Goal: Find contact information: Find contact information

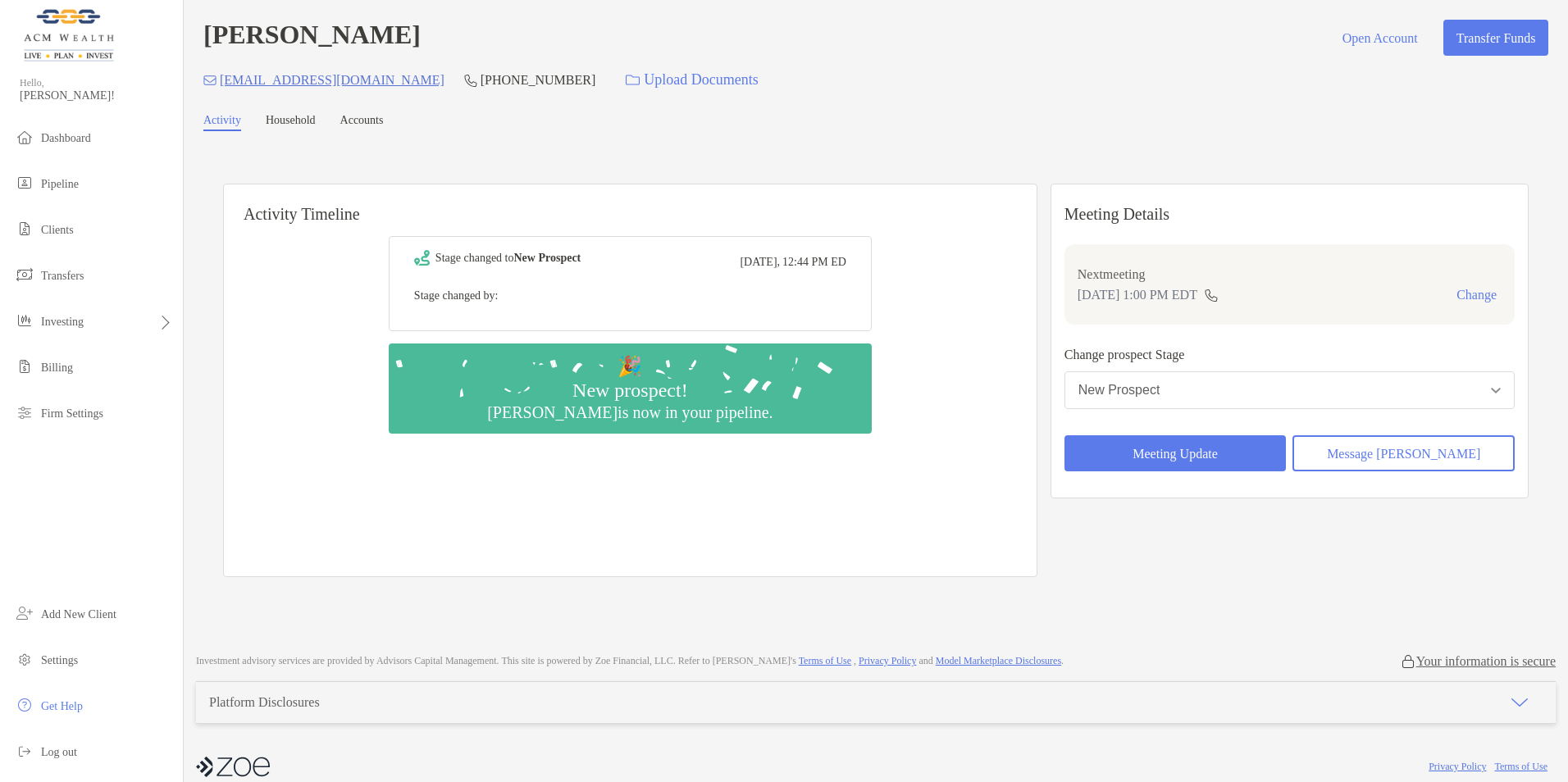
click at [292, 128] on link "Household" at bounding box center [291, 122] width 50 height 17
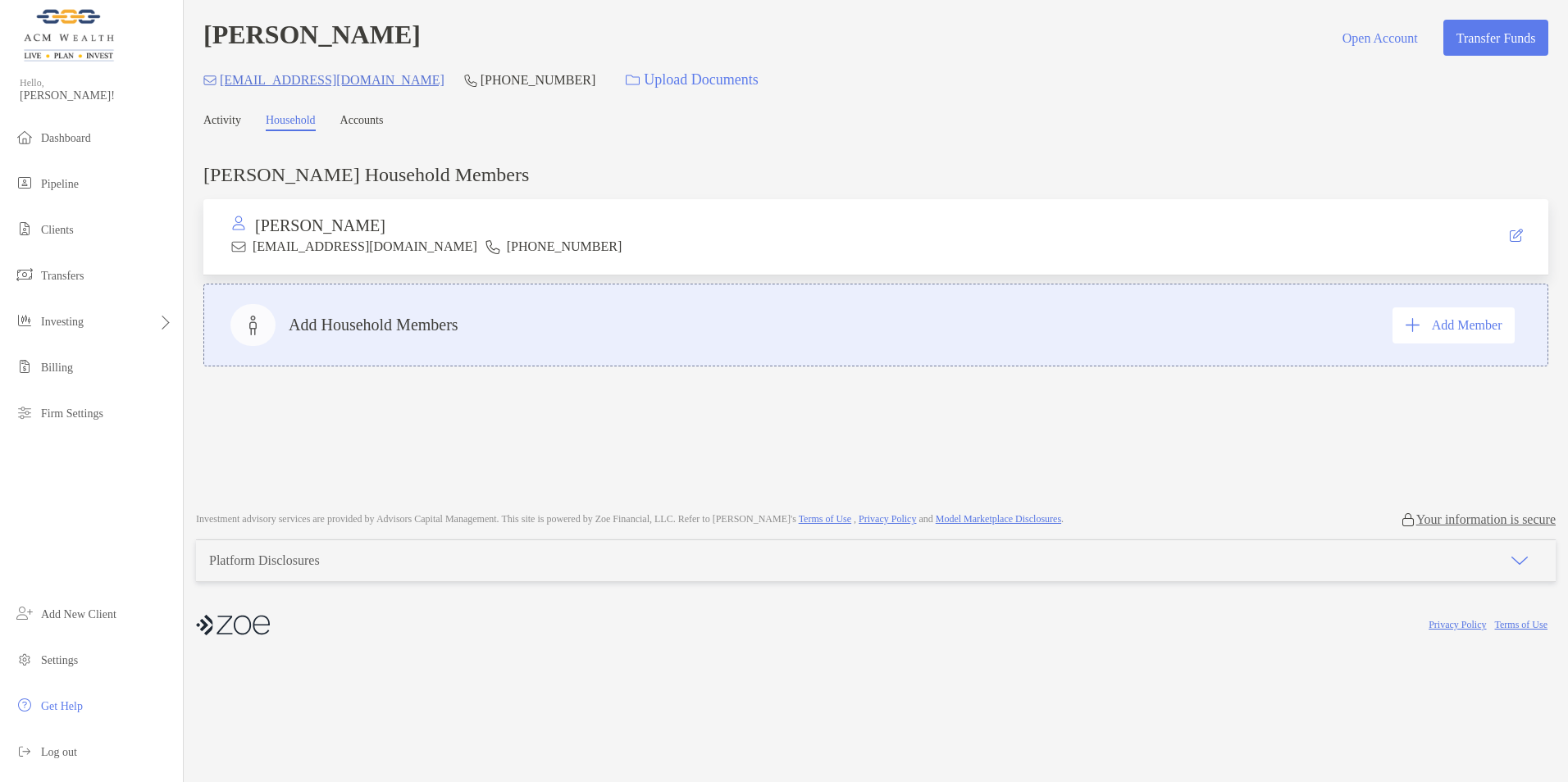
click at [381, 126] on link "Accounts" at bounding box center [362, 122] width 44 height 17
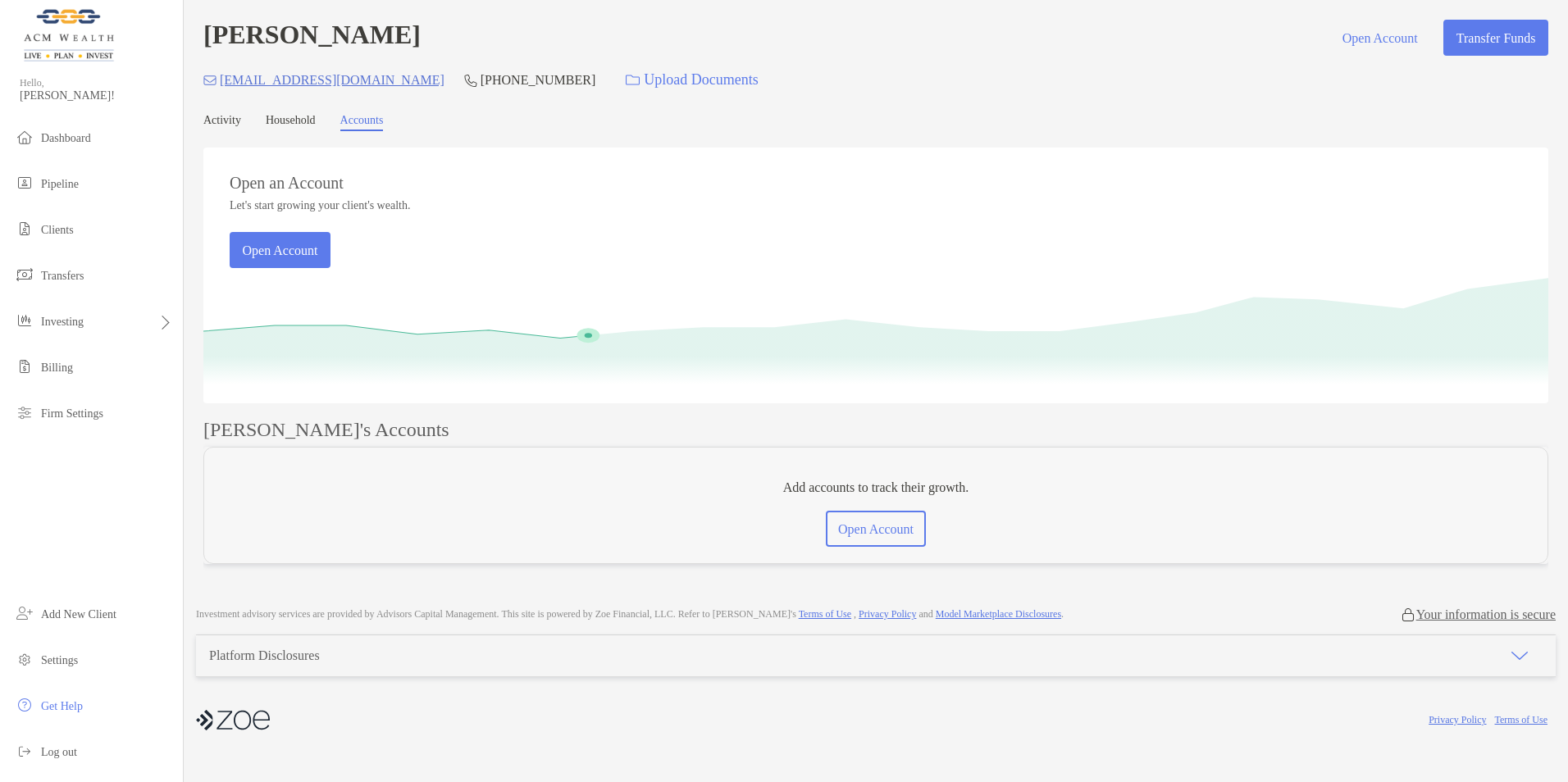
click at [229, 120] on link "Activity" at bounding box center [222, 122] width 38 height 17
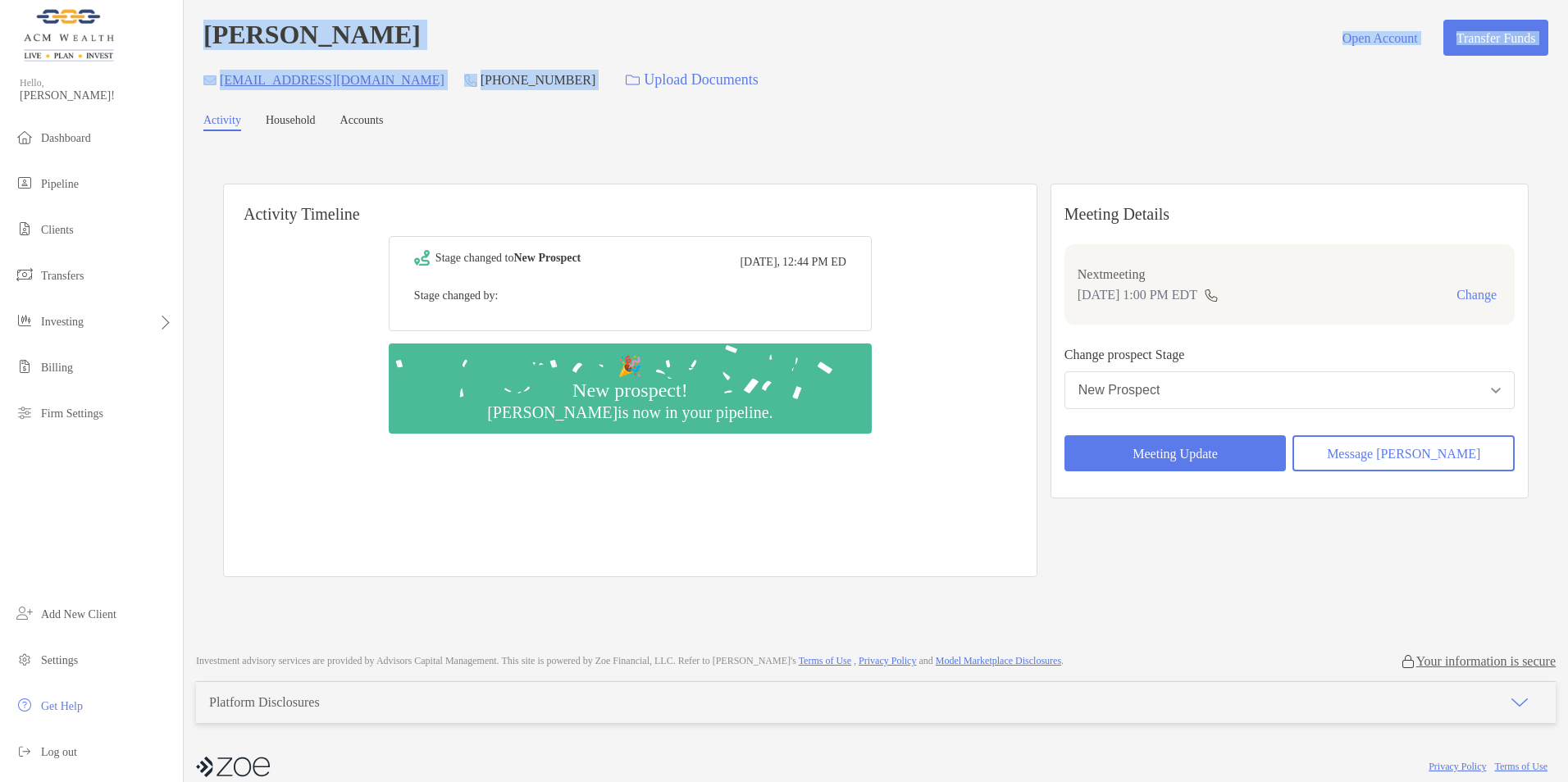
drag, startPoint x: 515, startPoint y: 77, endPoint x: 212, endPoint y: 29, distance: 306.8
click at [211, 29] on div "Kevin Smith Open Account Transfer Funds overflow3138@gmail.com (518) 955-1637 U…" at bounding box center [876, 58] width 1345 height 78
copy div "Kevin Smith Open Account Transfer Funds overflow3138@gmail.com (518) 955-1637"
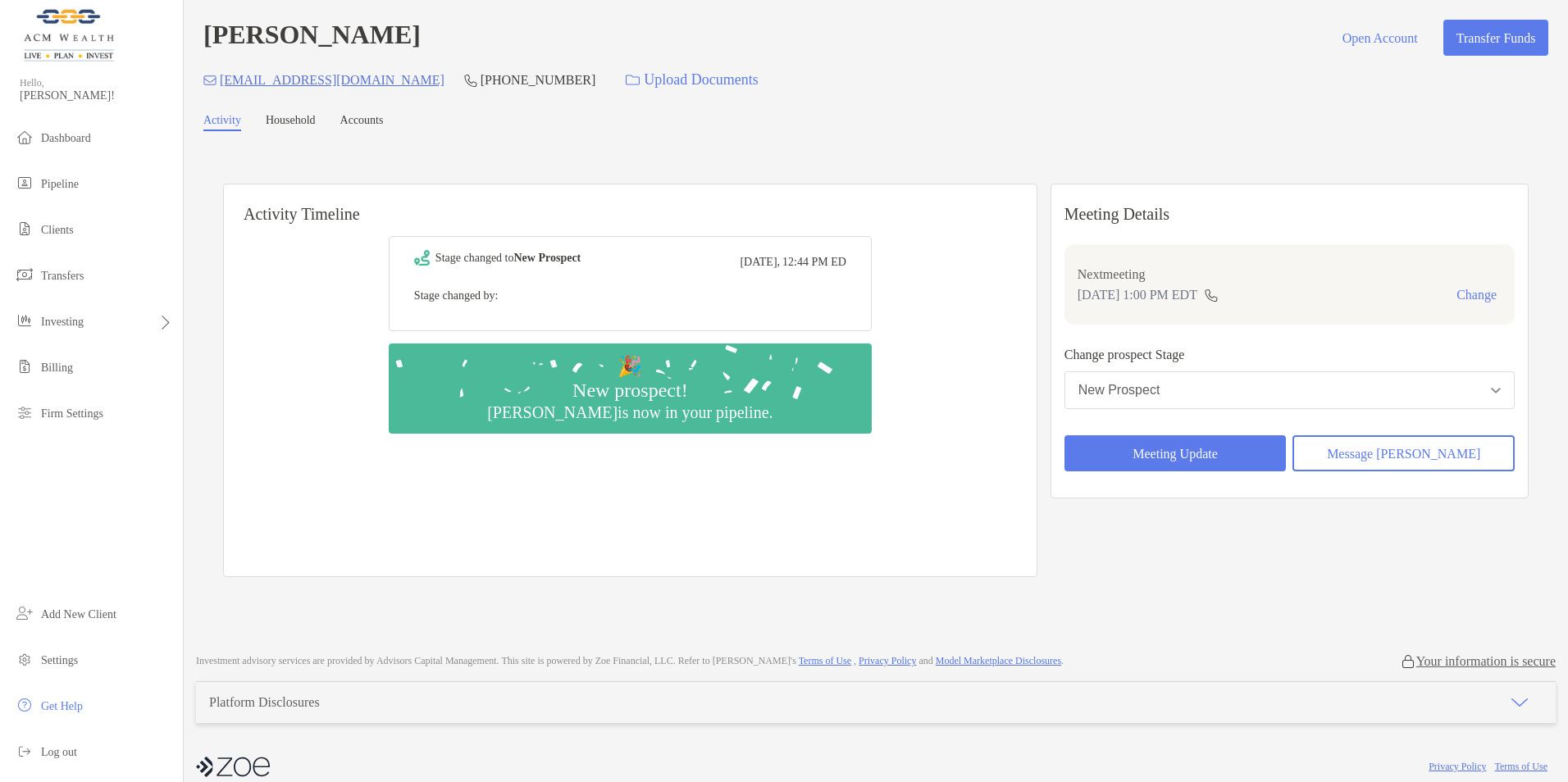
click at [797, 130] on div "Activity Household Accounts" at bounding box center [876, 122] width 1345 height 17
drag, startPoint x: 507, startPoint y: 83, endPoint x: 415, endPoint y: 66, distance: 93.6
click at [415, 66] on div "overflow3138@gmail.com (518) 955-1637 Upload Documents" at bounding box center [876, 80] width 1345 height 35
drag, startPoint x: 415, startPoint y: 66, endPoint x: 420, endPoint y: 83, distance: 17.7
copy p "518) 955-1637"
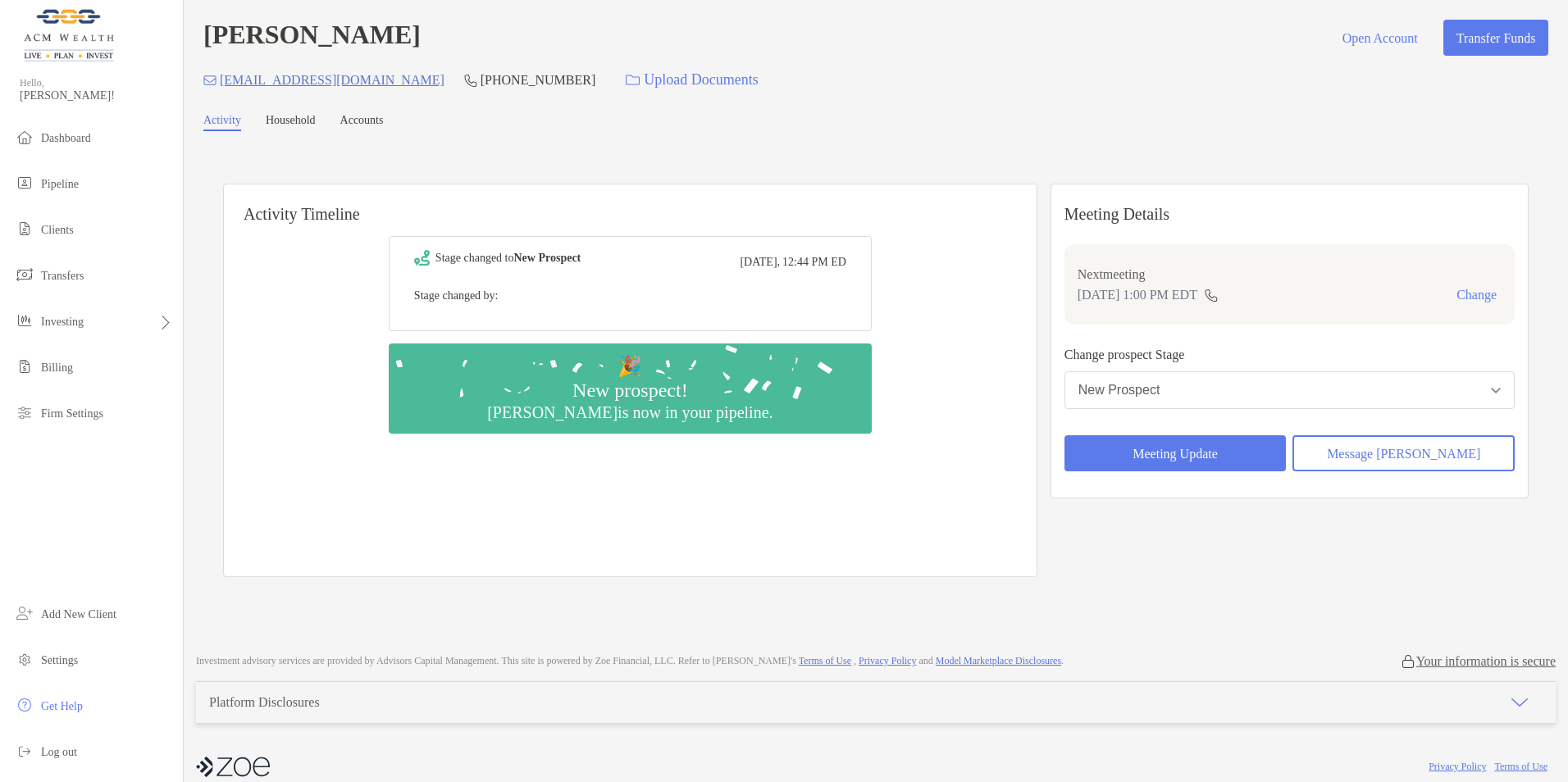
click at [783, 193] on h6 "Activity Timeline" at bounding box center [630, 204] width 812 height 40
